Goal: Information Seeking & Learning: Learn about a topic

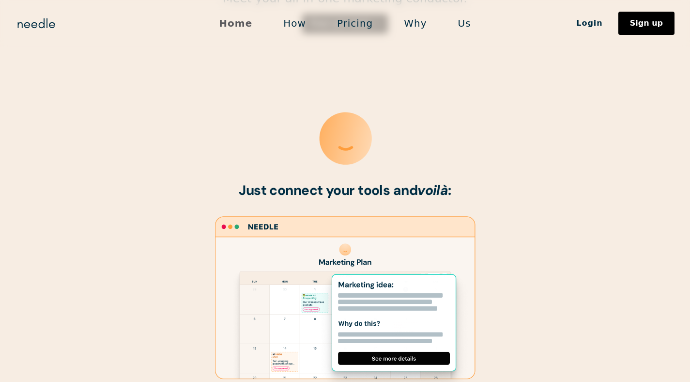
scroll to position [386, 0]
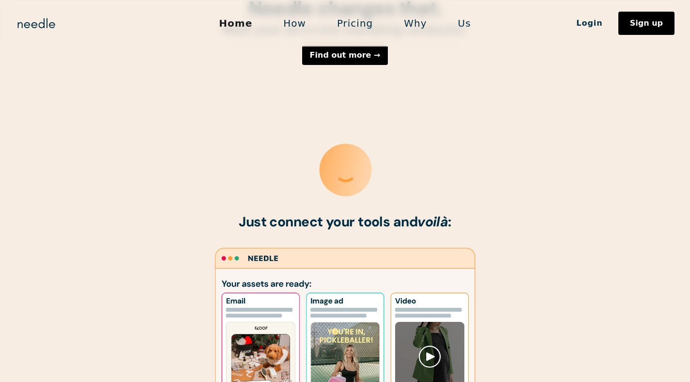
click at [300, 25] on link "How" at bounding box center [295, 23] width 54 height 20
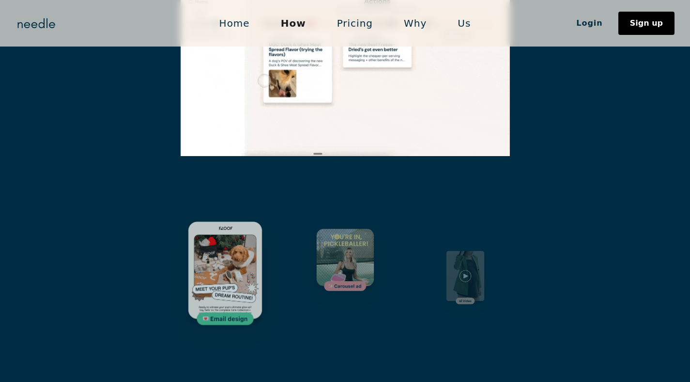
scroll to position [1411, 0]
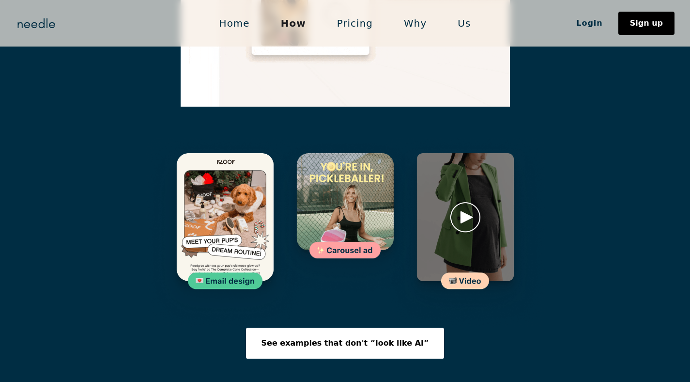
click at [351, 25] on link "Pricing" at bounding box center [355, 23] width 67 height 20
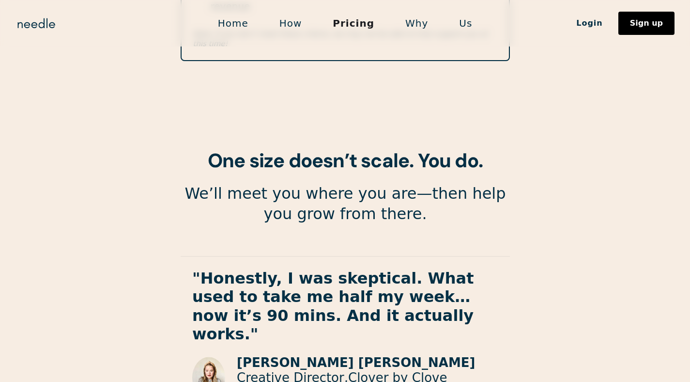
scroll to position [1767, 0]
